Goal: Check status: Check status

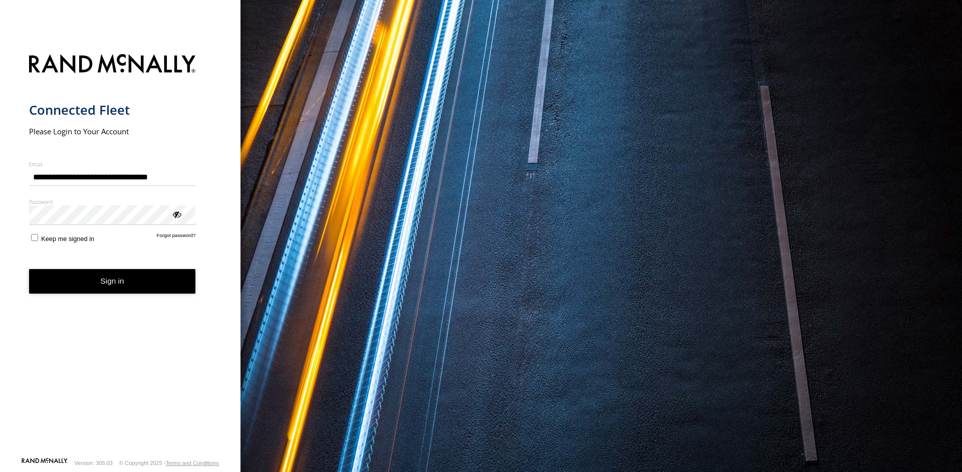
type input "**********"
click at [146, 280] on button "Sign in" at bounding box center [112, 281] width 167 height 25
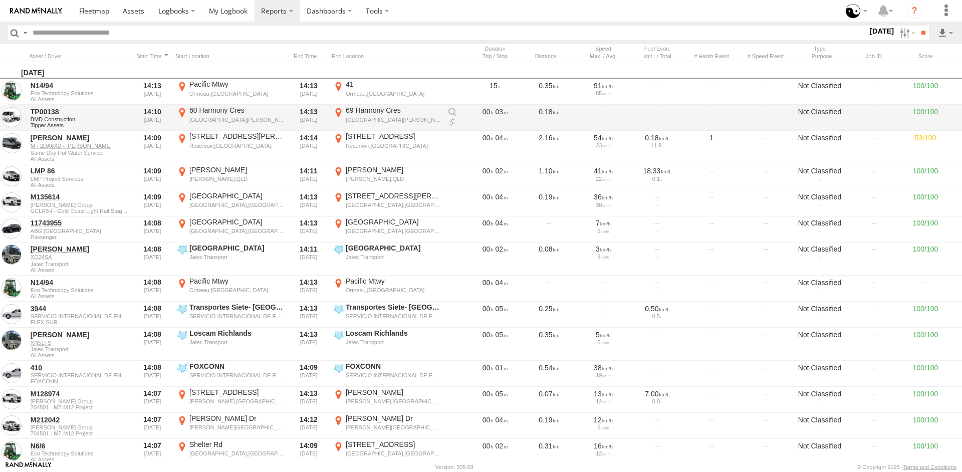
click at [66, 119] on span "BMD Construction" at bounding box center [79, 119] width 97 height 6
click at [57, 128] on span "Tipper Assets" at bounding box center [79, 125] width 97 height 6
click at [37, 124] on span "Tipper Assets" at bounding box center [79, 125] width 97 height 6
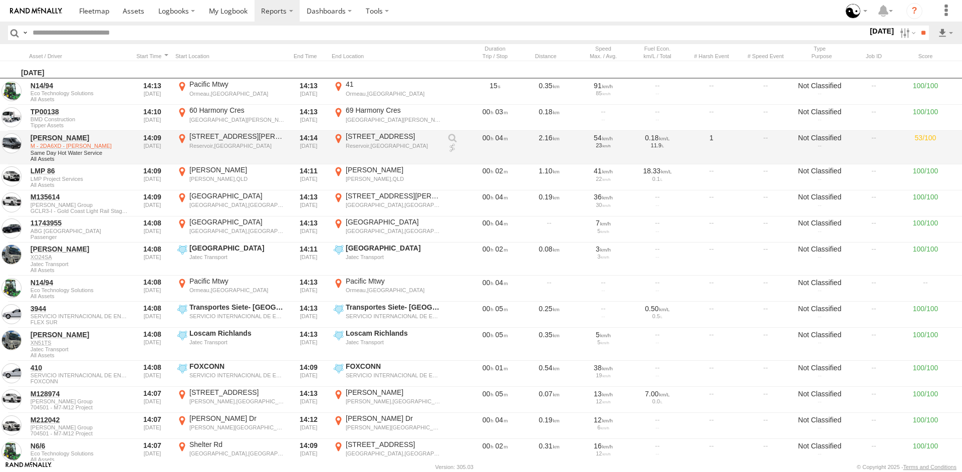
click at [56, 146] on link "M - 2DA6XD - [PERSON_NAME]" at bounding box center [79, 145] width 97 height 7
